Goal: Find specific page/section: Find specific page/section

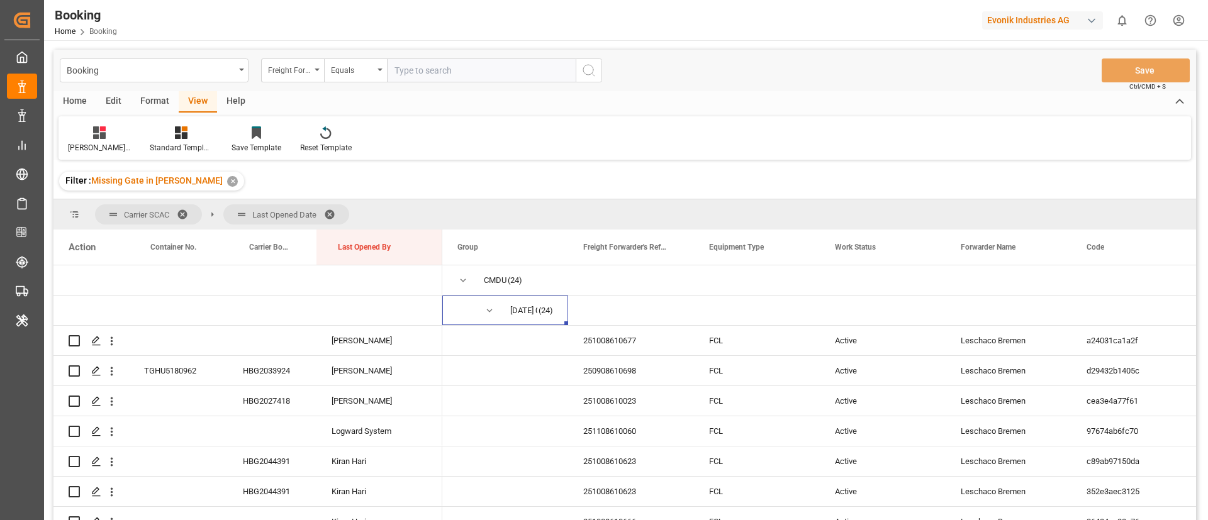
scroll to position [94, 0]
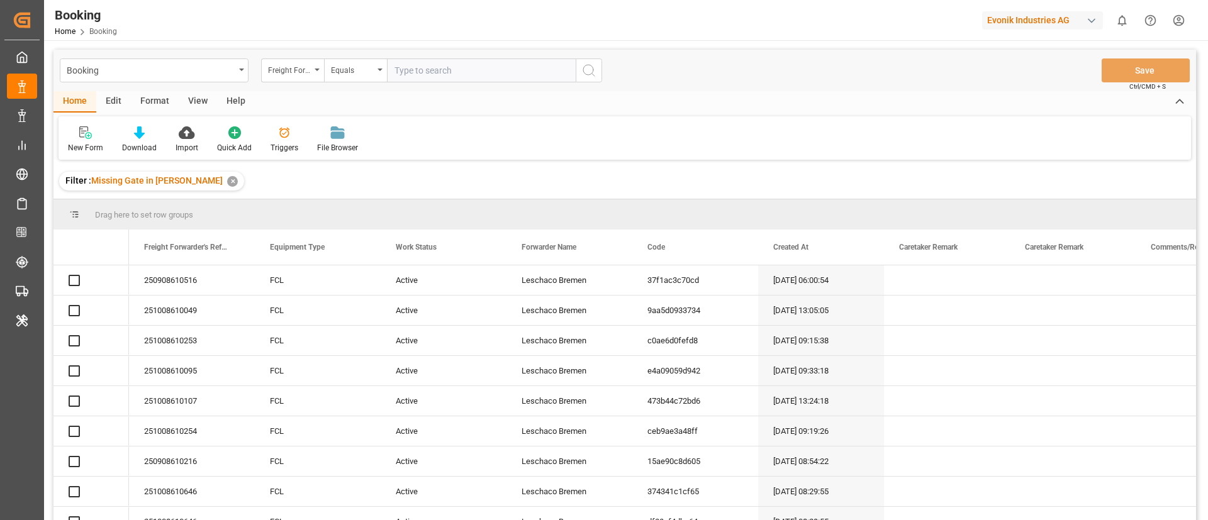
click at [190, 96] on div "View" at bounding box center [198, 101] width 38 height 21
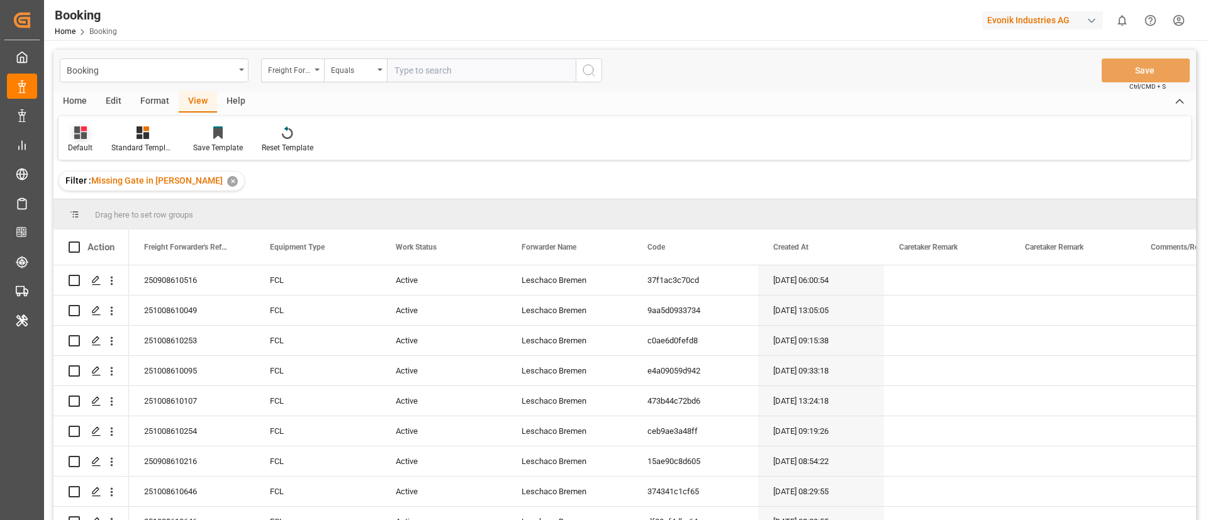
click at [76, 136] on icon at bounding box center [80, 132] width 13 height 13
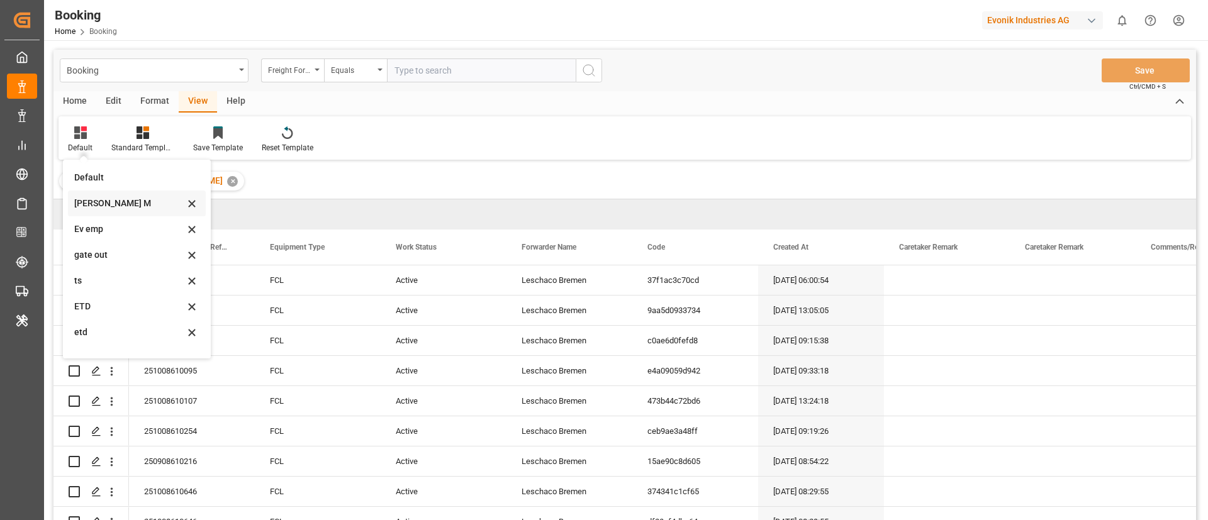
click at [103, 199] on div "[PERSON_NAME] M" at bounding box center [129, 203] width 110 height 13
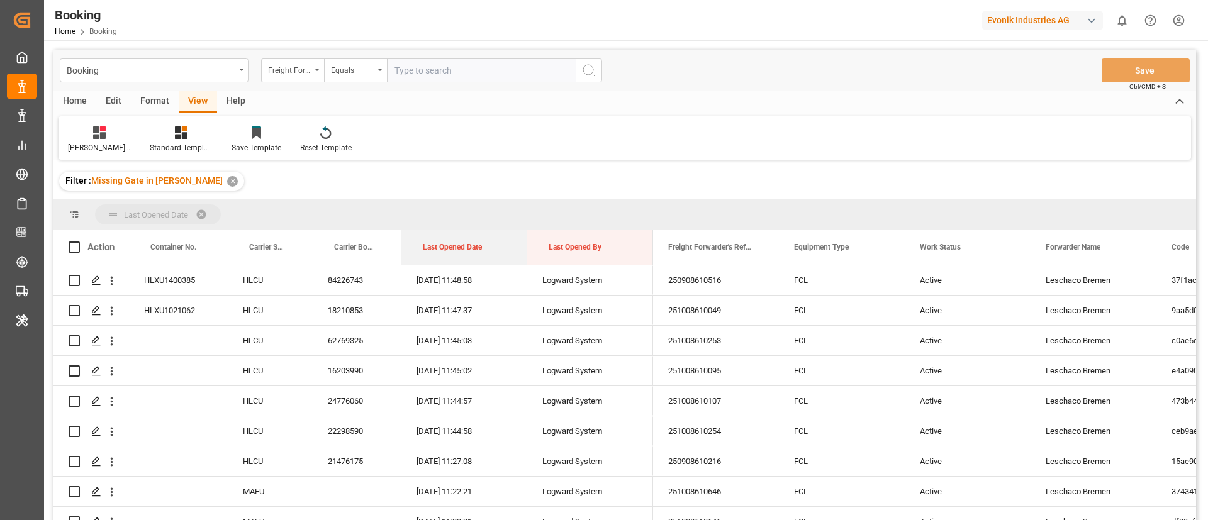
drag, startPoint x: 458, startPoint y: 243, endPoint x: 458, endPoint y: 210, distance: 33.3
